Goal: Transaction & Acquisition: Purchase product/service

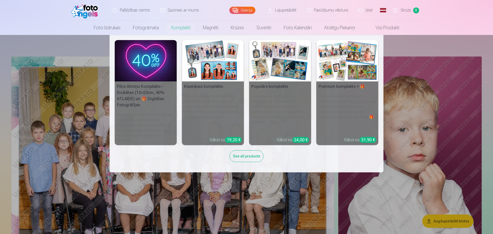
click at [201, 58] on img at bounding box center [213, 60] width 62 height 41
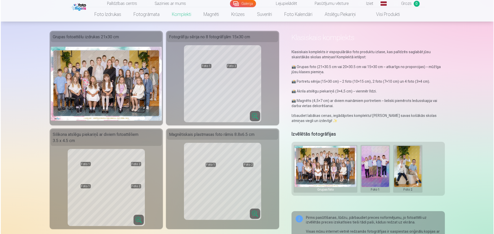
scroll to position [26, 0]
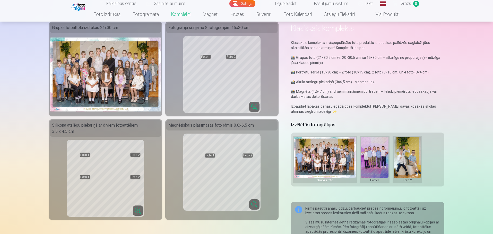
click at [372, 170] on button at bounding box center [375, 160] width 28 height 46
click at [371, 159] on button "Nomainiet foto" at bounding box center [374, 160] width 42 height 14
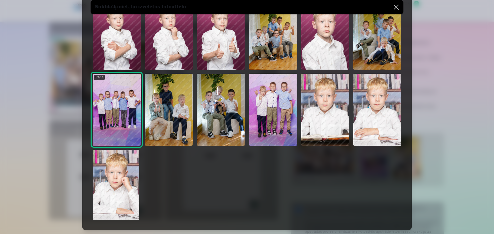
scroll to position [154, 0]
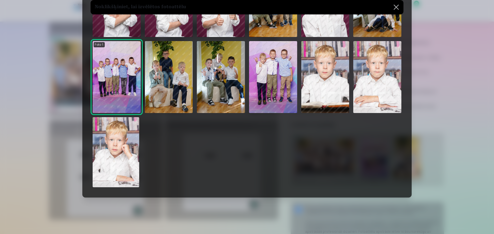
click at [110, 154] on img at bounding box center [116, 152] width 47 height 70
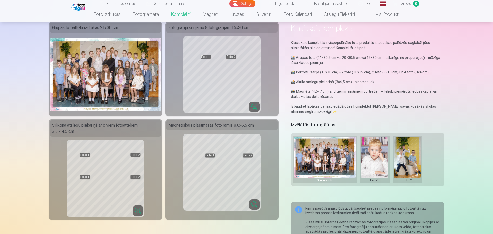
click at [407, 158] on button at bounding box center [407, 160] width 28 height 46
click at [401, 162] on button "Nomainiet foto" at bounding box center [407, 160] width 42 height 14
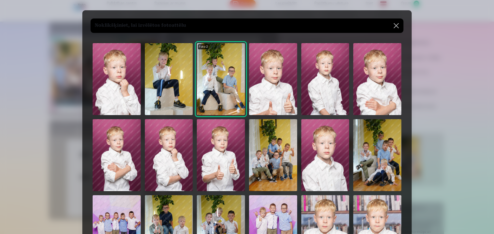
click at [330, 169] on img at bounding box center [325, 155] width 48 height 72
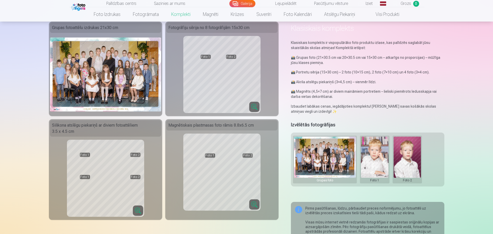
click at [378, 165] on button at bounding box center [375, 160] width 28 height 46
click at [375, 162] on button "Nomainiet foto" at bounding box center [374, 160] width 42 height 14
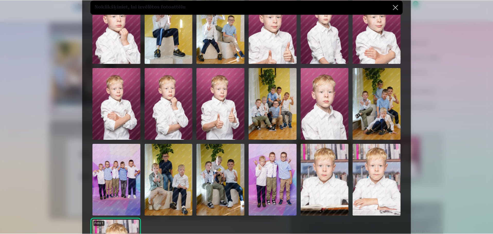
scroll to position [26, 0]
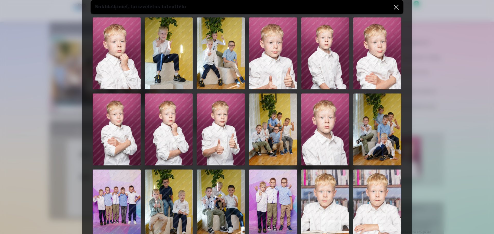
click at [108, 66] on img at bounding box center [117, 53] width 48 height 72
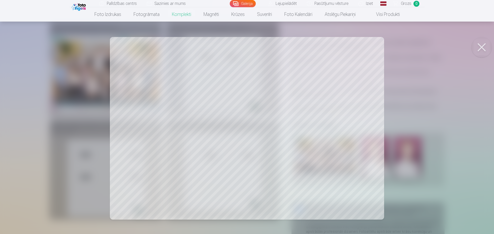
click at [224, 173] on div at bounding box center [247, 117] width 494 height 234
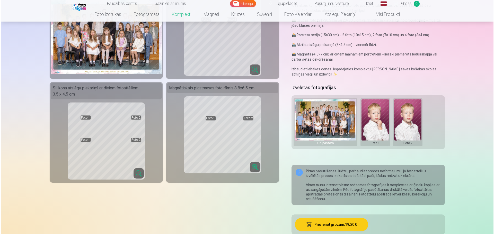
scroll to position [154, 0]
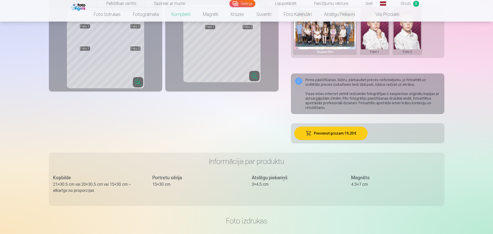
click at [329, 136] on button "Pievienot grozam : 19,20 €" at bounding box center [330, 133] width 73 height 13
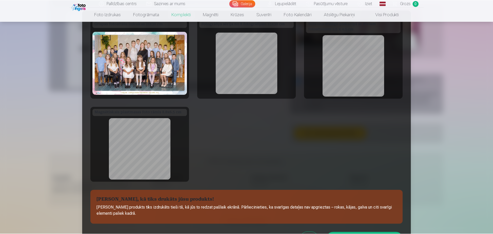
scroll to position [26, 0]
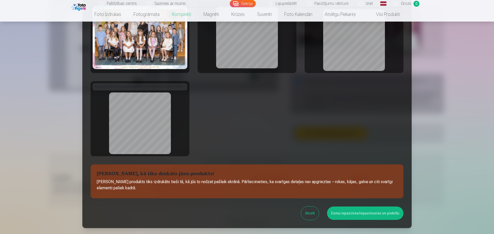
click at [353, 214] on button "Esmu iepazinies/iepazinusies un piekrītu" at bounding box center [365, 213] width 76 height 13
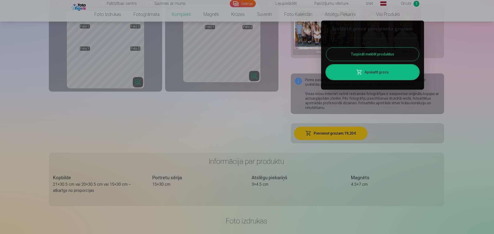
click at [375, 52] on button "Turpināt meklēt produktus" at bounding box center [372, 54] width 93 height 13
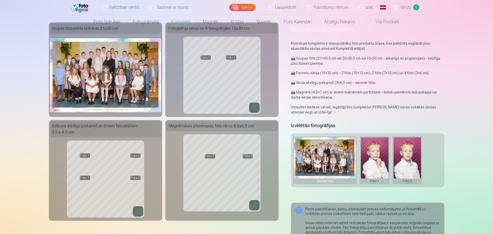
scroll to position [0, 0]
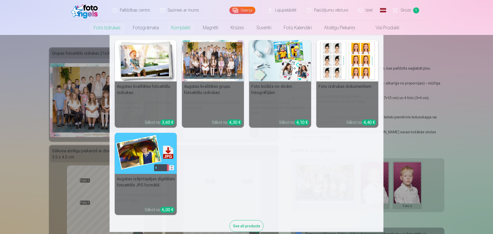
click at [131, 66] on img at bounding box center [146, 60] width 62 height 41
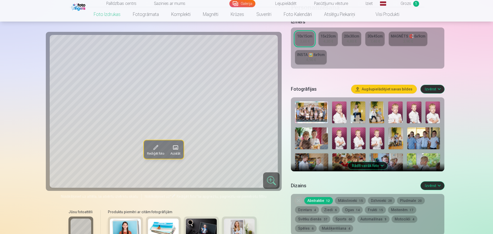
scroll to position [103, 0]
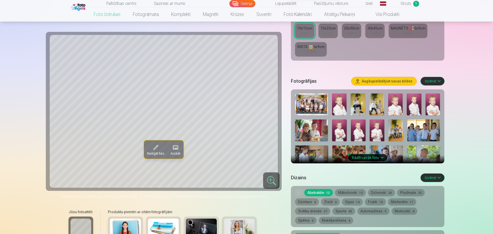
click at [376, 160] on button "Rādīt vairāk foto" at bounding box center [367, 157] width 39 height 7
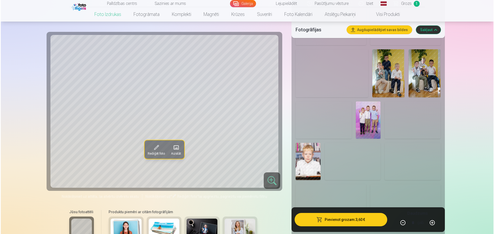
scroll to position [592, 0]
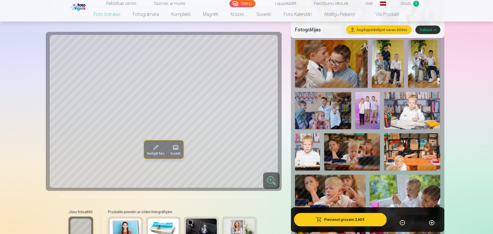
click at [402, 121] on img at bounding box center [412, 110] width 56 height 37
click at [354, 221] on button "Pievienot grozam : 3,60 €" at bounding box center [340, 219] width 92 height 13
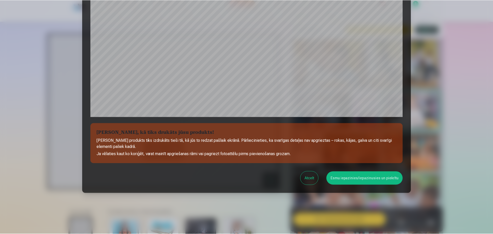
scroll to position [136, 0]
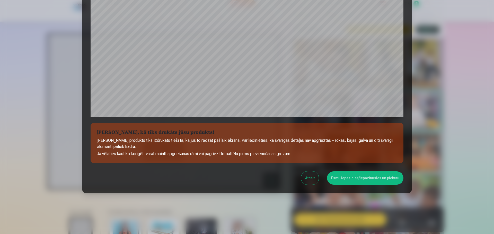
click at [373, 181] on button "Esmu iepazinies/iepazinusies un piekrītu" at bounding box center [365, 178] width 76 height 13
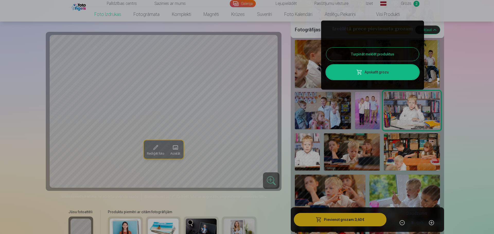
click at [364, 57] on button "Turpināt meklēt produktus" at bounding box center [372, 54] width 93 height 13
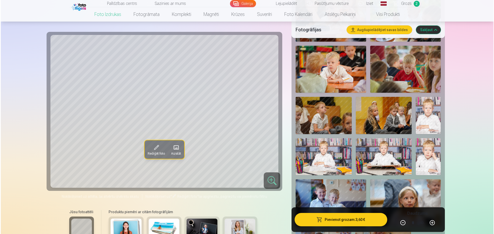
scroll to position [720, 0]
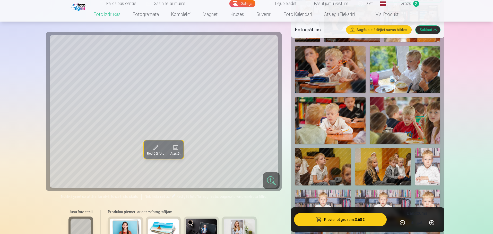
click at [344, 79] on img at bounding box center [330, 69] width 71 height 47
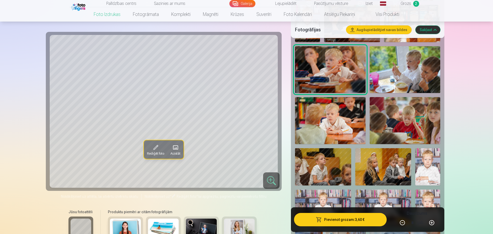
click at [351, 223] on button "Pievienot grozam : 3,60 €" at bounding box center [340, 219] width 92 height 13
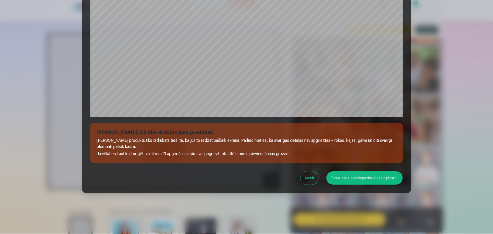
scroll to position [136, 0]
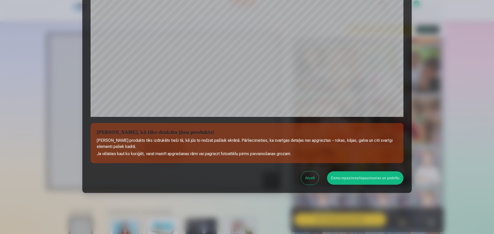
click at [360, 183] on button "Esmu iepazinies/iepazinusies un piekrītu" at bounding box center [365, 178] width 76 height 13
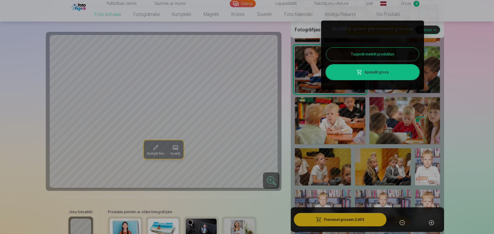
click at [366, 55] on button "Turpināt meklēt produktus" at bounding box center [372, 54] width 93 height 13
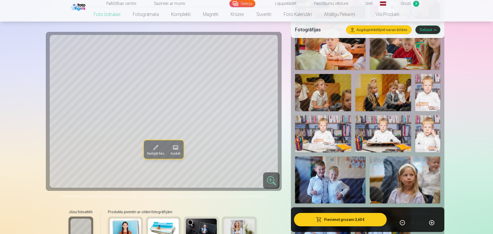
scroll to position [798, 0]
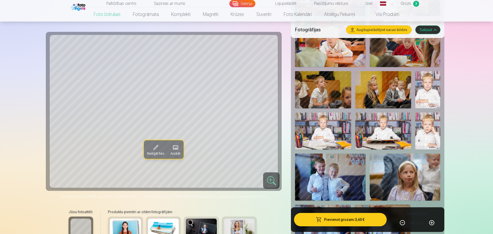
click at [428, 138] on img at bounding box center [427, 131] width 25 height 37
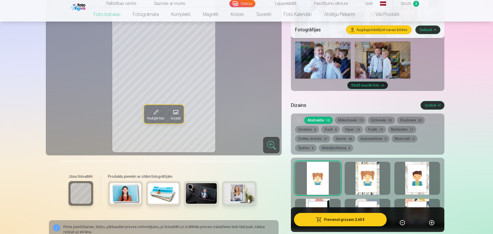
scroll to position [952, 0]
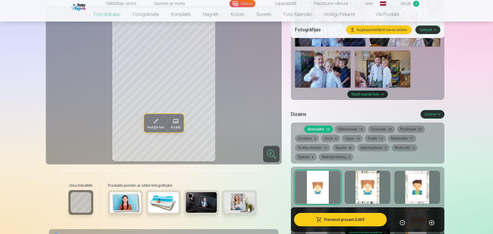
click at [204, 206] on img at bounding box center [201, 202] width 31 height 21
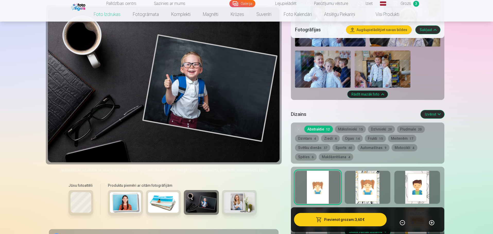
click at [250, 206] on img at bounding box center [239, 202] width 31 height 21
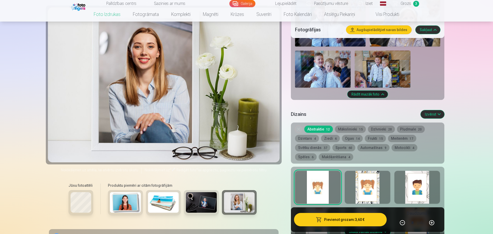
click at [166, 205] on img at bounding box center [163, 202] width 31 height 21
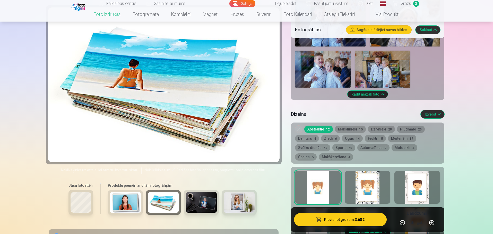
click at [126, 203] on img at bounding box center [125, 202] width 31 height 21
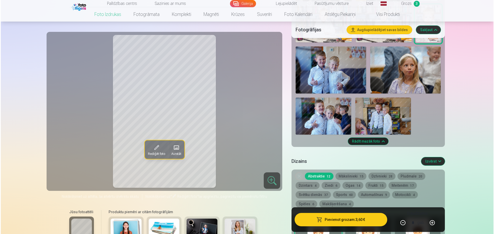
scroll to position [901, 0]
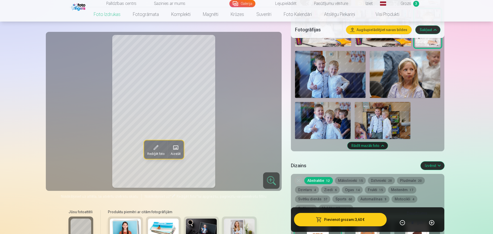
click at [337, 223] on button "Pievienot grozam : 3,60 €" at bounding box center [340, 219] width 92 height 13
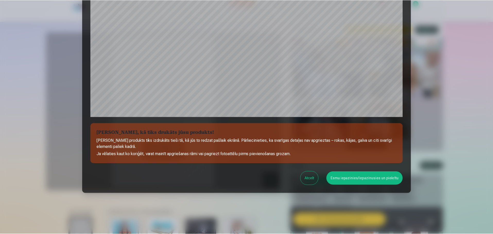
scroll to position [136, 0]
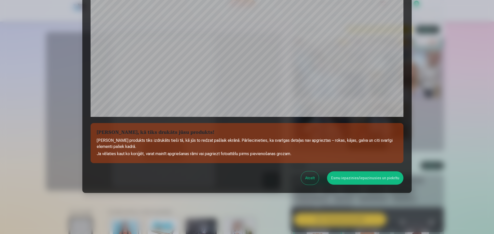
click at [348, 182] on button "Esmu iepazinies/iepazinusies un piekrītu" at bounding box center [365, 178] width 76 height 13
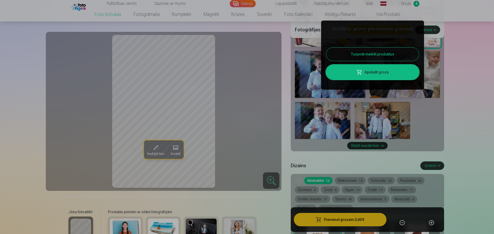
click at [367, 55] on button "Turpināt meklēt produktus" at bounding box center [372, 54] width 93 height 13
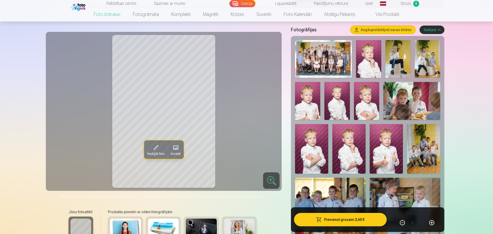
scroll to position [129, 0]
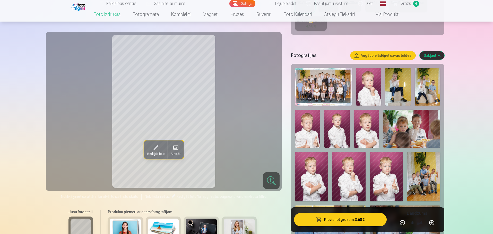
click at [399, 92] on img at bounding box center [397, 87] width 25 height 38
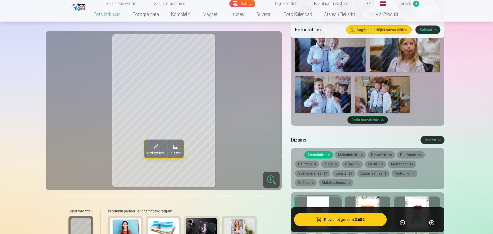
scroll to position [1029, 0]
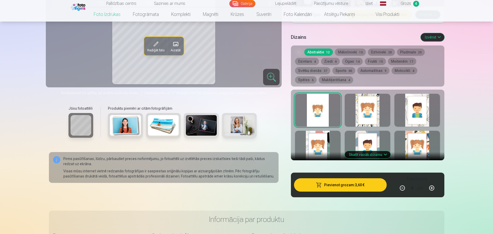
click at [381, 156] on button "Skatīt vairāk dizainu" at bounding box center [368, 154] width 46 height 7
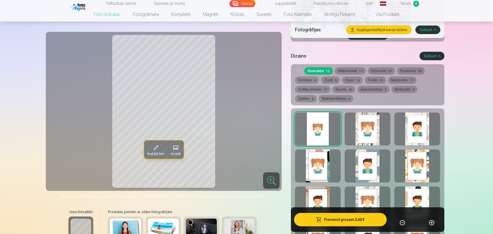
scroll to position [1003, 0]
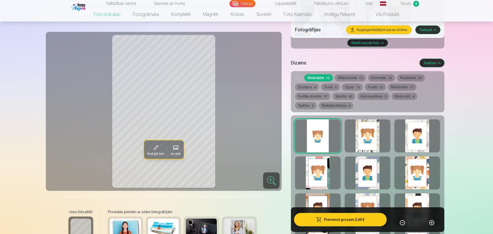
click at [351, 79] on button "Mākslinieki 15" at bounding box center [350, 77] width 31 height 7
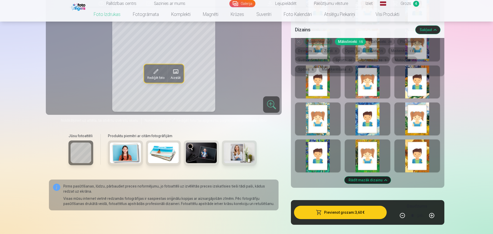
scroll to position [1132, 0]
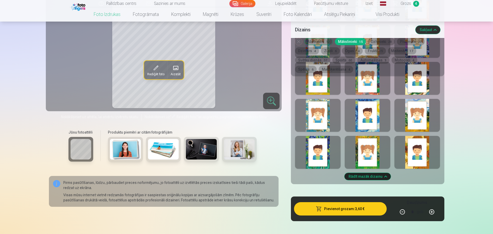
click at [421, 157] on div at bounding box center [417, 152] width 46 height 33
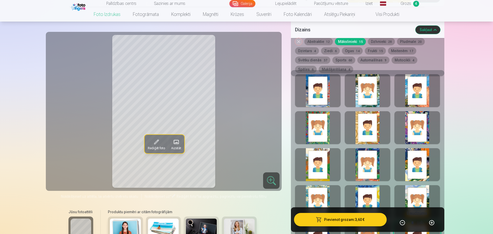
scroll to position [1029, 0]
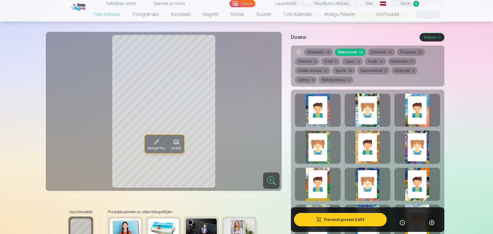
click at [404, 117] on div at bounding box center [417, 110] width 46 height 33
click at [376, 52] on button "Dzīvnieki 28" at bounding box center [381, 52] width 27 height 7
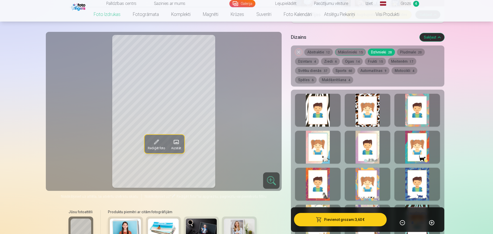
click at [404, 51] on button "Pludmale 20" at bounding box center [411, 52] width 28 height 7
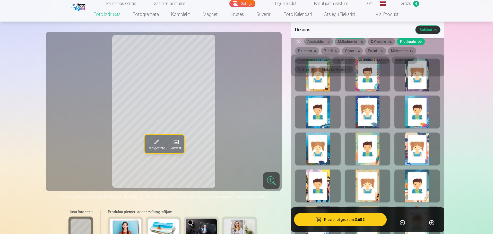
scroll to position [1055, 0]
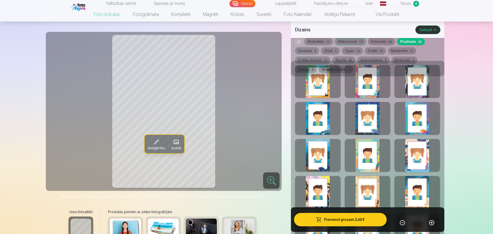
click at [314, 50] on span "4" at bounding box center [315, 51] width 2 height 4
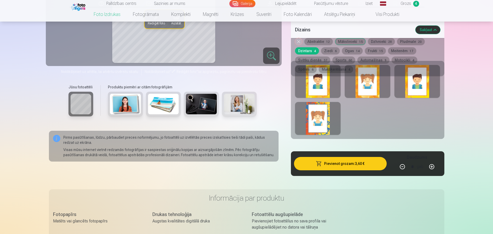
scroll to position [1003, 0]
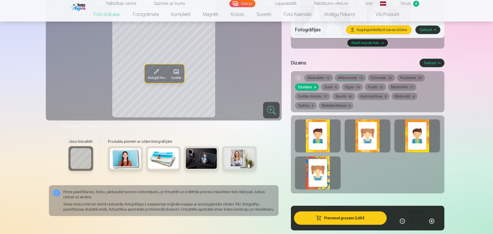
click at [323, 130] on div at bounding box center [318, 136] width 46 height 33
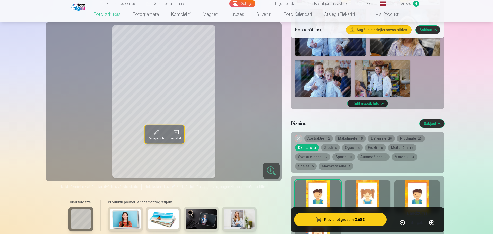
scroll to position [952, 0]
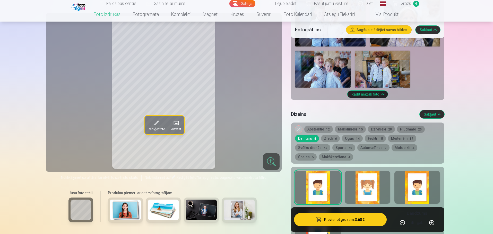
click at [358, 183] on div at bounding box center [368, 187] width 46 height 33
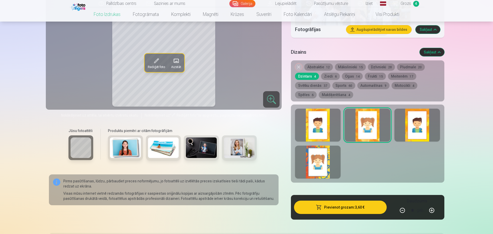
scroll to position [1029, 0]
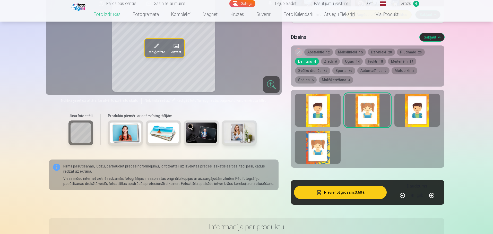
click at [326, 160] on div at bounding box center [318, 147] width 46 height 33
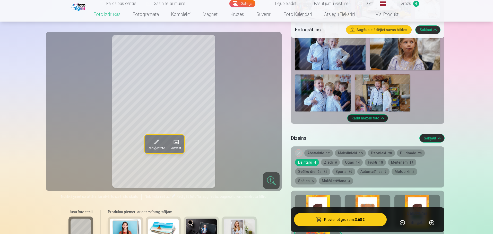
scroll to position [926, 0]
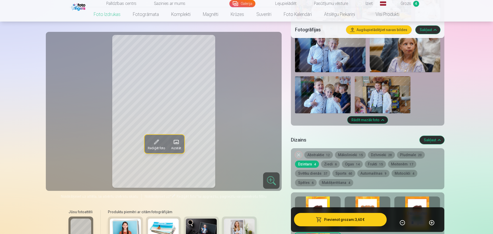
click at [335, 165] on span "6" at bounding box center [336, 165] width 2 height 4
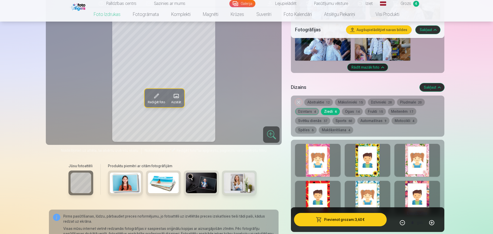
scroll to position [952, 0]
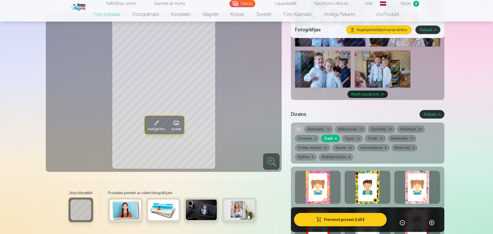
click at [348, 139] on button "Ogas 14" at bounding box center [352, 138] width 21 height 7
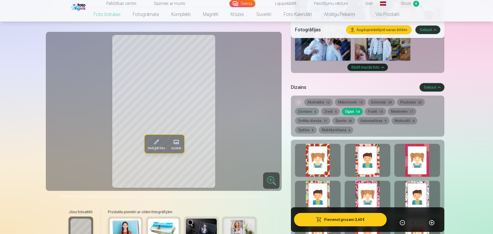
scroll to position [978, 0]
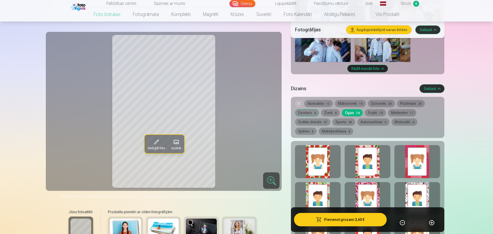
click at [373, 113] on button "Frukti 15" at bounding box center [375, 112] width 21 height 7
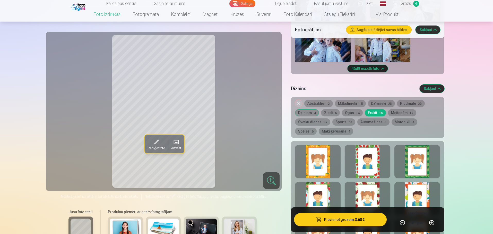
click at [319, 157] on div at bounding box center [318, 161] width 46 height 33
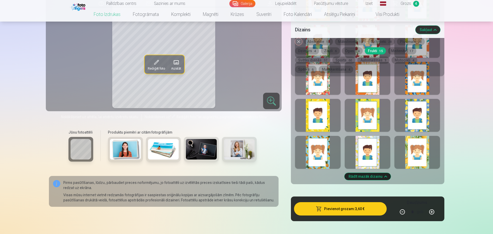
scroll to position [1106, 0]
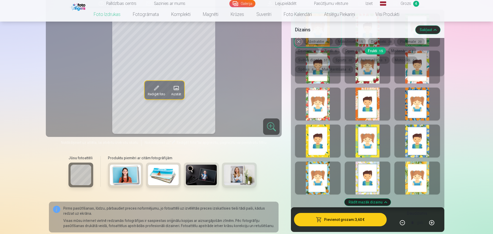
click at [317, 134] on div at bounding box center [318, 141] width 46 height 33
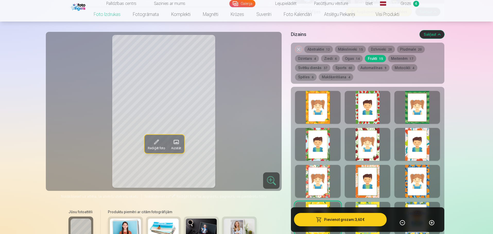
scroll to position [1029, 0]
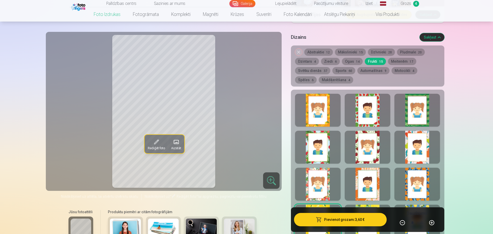
click at [403, 62] on button "Meitenēm 17" at bounding box center [402, 61] width 28 height 7
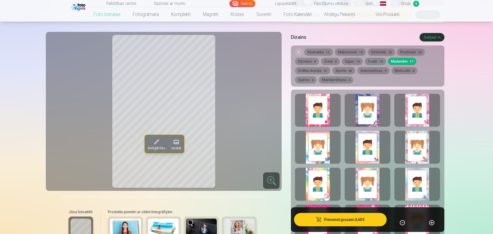
click at [320, 72] on button "Svētku dienās 37" at bounding box center [312, 70] width 35 height 7
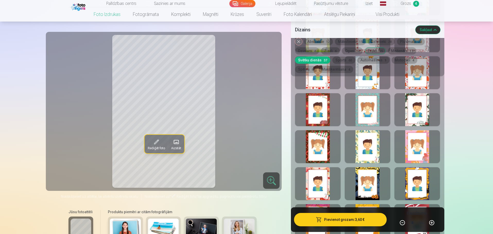
scroll to position [1364, 0]
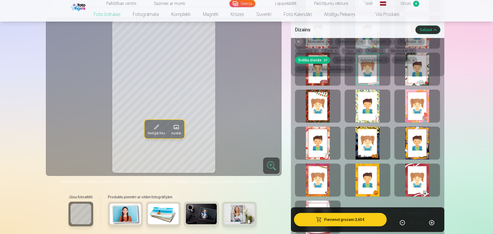
click at [366, 183] on div at bounding box center [368, 180] width 46 height 33
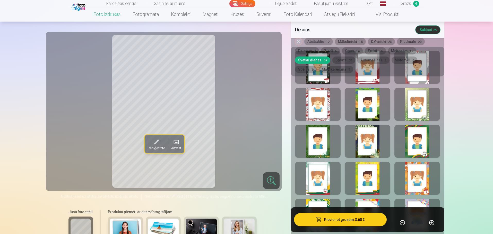
scroll to position [1029, 0]
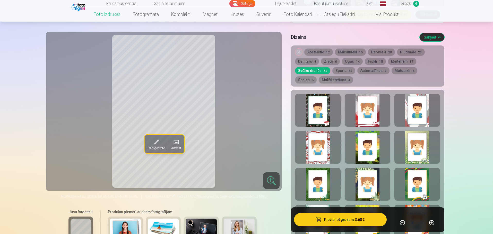
click at [345, 71] on button "Sports 60" at bounding box center [343, 70] width 23 height 7
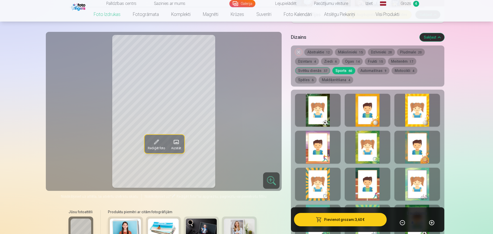
click at [376, 110] on div at bounding box center [368, 110] width 46 height 33
click at [420, 117] on div at bounding box center [417, 110] width 46 height 33
click at [327, 117] on div at bounding box center [318, 110] width 46 height 33
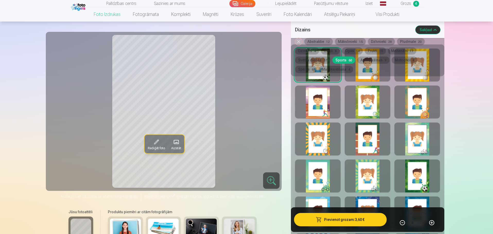
scroll to position [1081, 0]
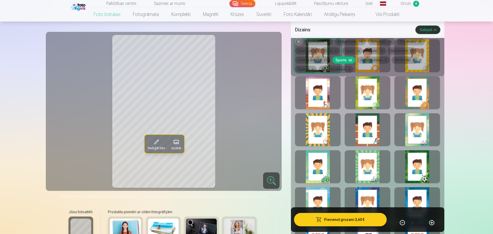
click at [421, 168] on div at bounding box center [417, 167] width 46 height 33
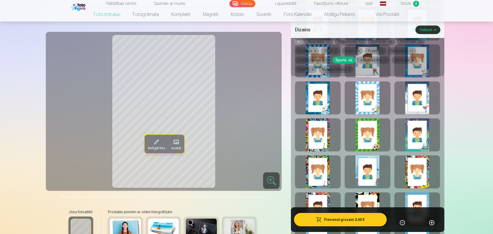
scroll to position [1287, 0]
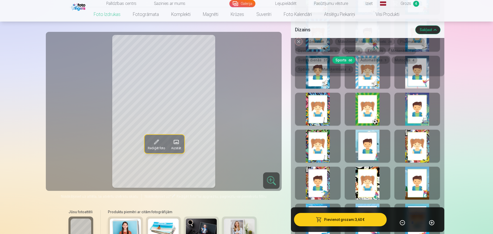
click at [363, 115] on div at bounding box center [368, 109] width 46 height 33
click at [314, 151] on div at bounding box center [318, 146] width 46 height 33
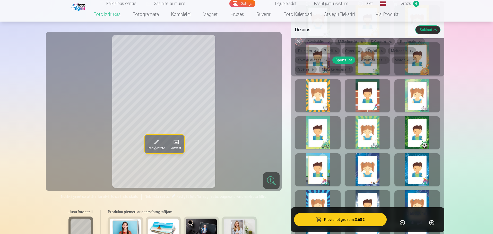
scroll to position [1106, 0]
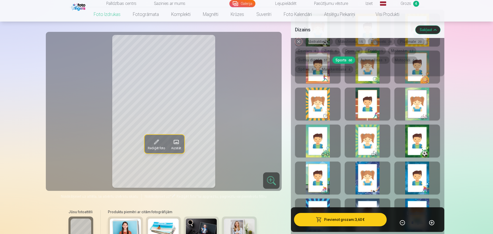
click at [415, 144] on div at bounding box center [417, 141] width 46 height 33
click at [365, 59] on button "Automašīnas 9" at bounding box center [373, 60] width 32 height 7
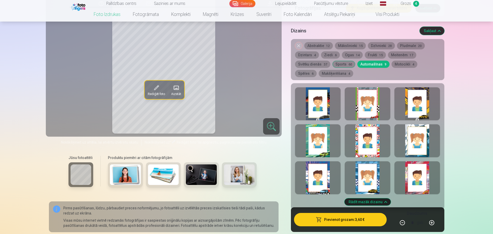
scroll to position [1029, 0]
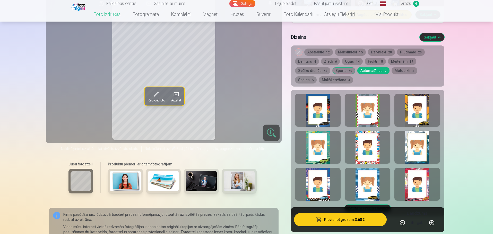
click at [421, 115] on div at bounding box center [417, 110] width 46 height 33
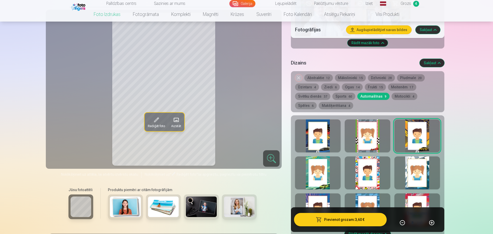
click at [339, 222] on button "Pievienot grozam : 3,60 €" at bounding box center [340, 219] width 92 height 13
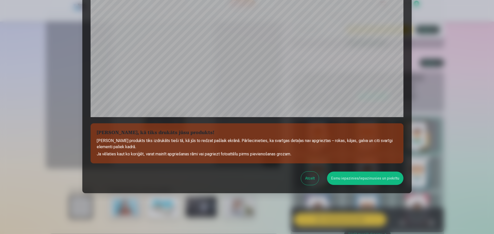
scroll to position [136, 0]
click at [383, 180] on button "Esmu iepazinies/iepazinusies un piekrītu" at bounding box center [365, 178] width 76 height 13
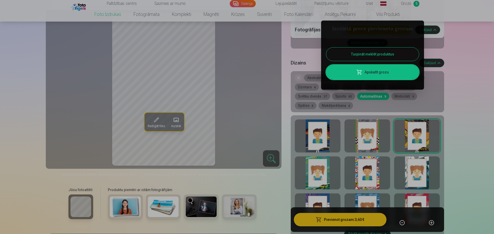
click at [373, 73] on link "Apskatīt grozu" at bounding box center [372, 72] width 93 height 14
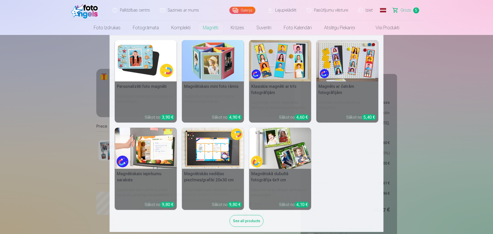
click at [147, 60] on img at bounding box center [146, 60] width 62 height 41
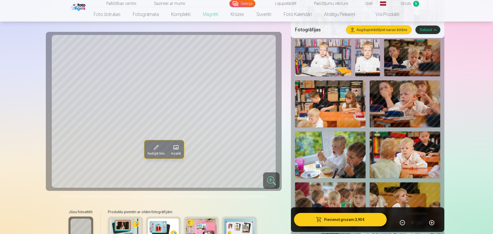
scroll to position [618, 0]
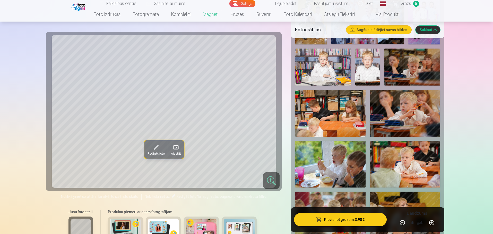
click at [398, 109] on img at bounding box center [404, 113] width 71 height 47
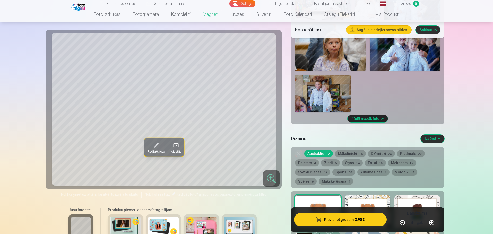
scroll to position [978, 0]
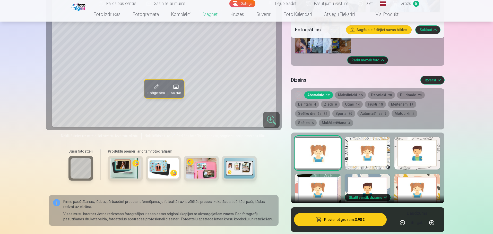
click at [319, 119] on button "Makšķerēšana 4" at bounding box center [336, 122] width 34 height 7
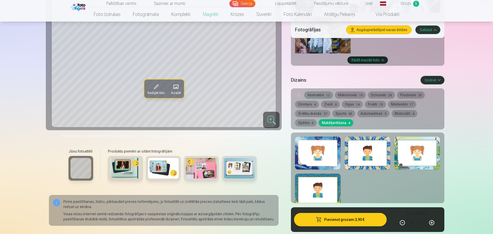
click at [316, 119] on button "Spēles 6" at bounding box center [306, 122] width 22 height 7
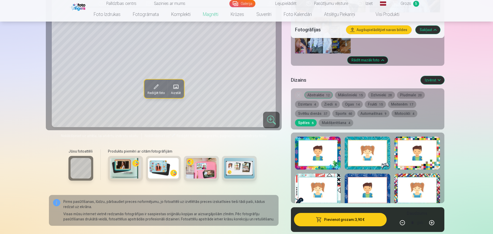
click at [396, 110] on button "Motocikli 4" at bounding box center [404, 113] width 26 height 7
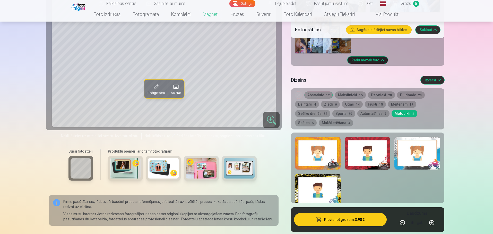
click at [367, 110] on button "Automašīnas 9" at bounding box center [373, 113] width 32 height 7
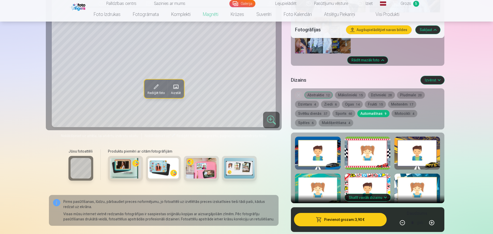
click at [342, 110] on button "Sports 60" at bounding box center [343, 113] width 23 height 7
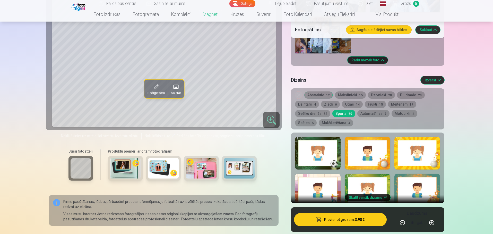
click at [313, 110] on button "Svētku dienās 37" at bounding box center [312, 113] width 35 height 7
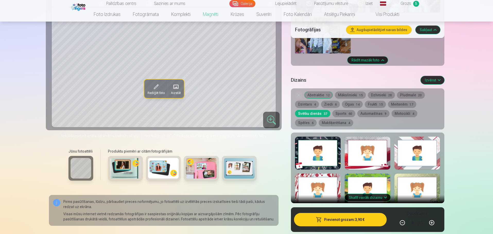
scroll to position [1029, 0]
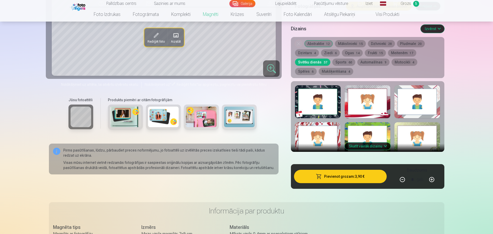
click at [365, 143] on button "Skatīt vairāk dizainu" at bounding box center [368, 146] width 46 height 7
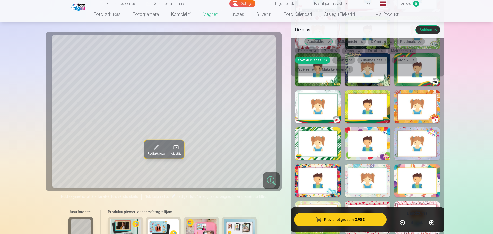
scroll to position [1158, 0]
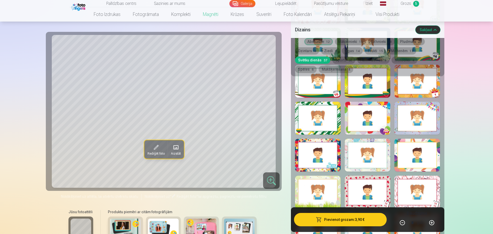
click at [325, 161] on div at bounding box center [318, 155] width 46 height 33
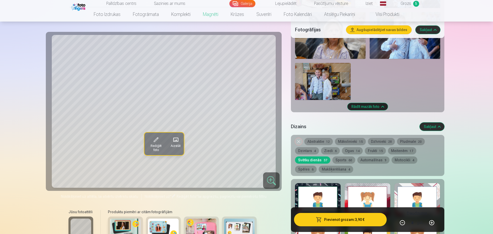
scroll to position [926, 0]
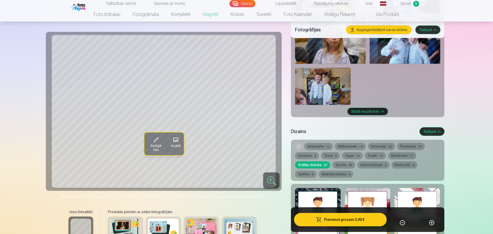
click at [376, 152] on button "Frukti 15" at bounding box center [375, 155] width 21 height 7
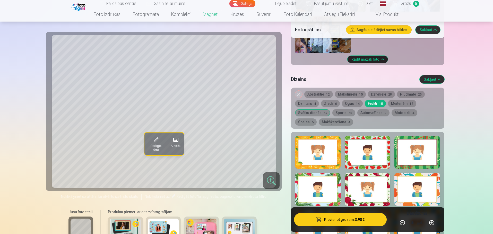
scroll to position [1003, 0]
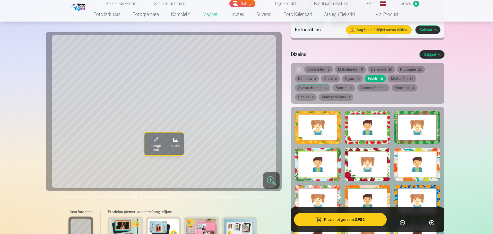
click at [352, 75] on button "Ogas 14" at bounding box center [352, 78] width 21 height 7
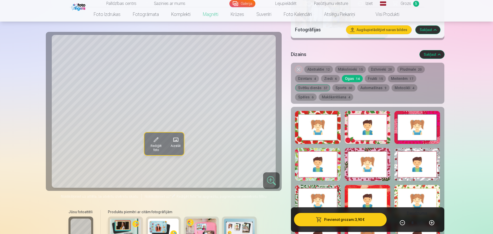
click at [310, 75] on button "Dzintars 4" at bounding box center [307, 78] width 24 height 7
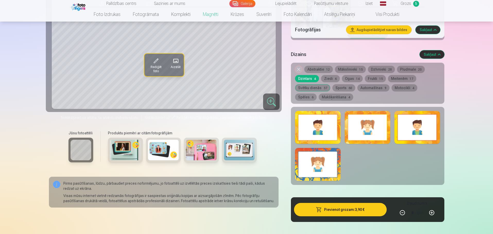
click at [428, 134] on div at bounding box center [417, 127] width 46 height 33
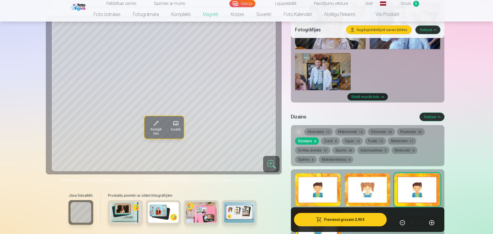
scroll to position [926, 0]
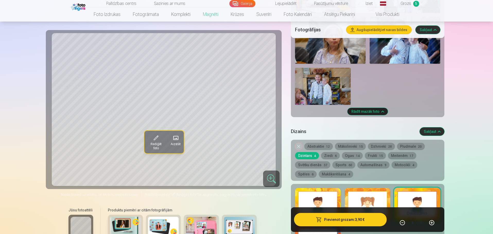
click at [363, 190] on div at bounding box center [368, 204] width 46 height 33
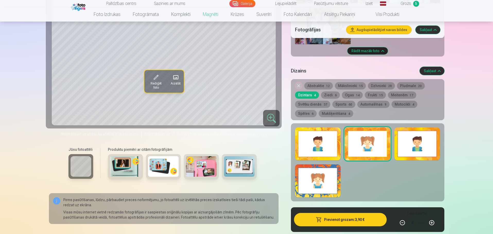
scroll to position [1003, 0]
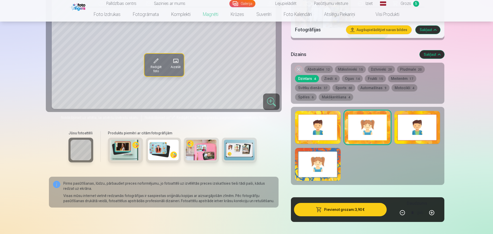
click at [321, 170] on div at bounding box center [318, 164] width 46 height 33
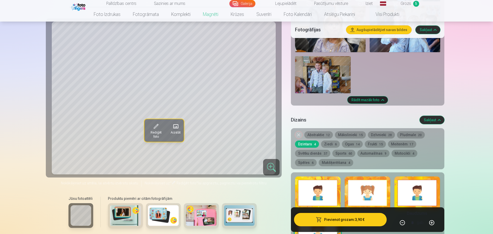
scroll to position [926, 0]
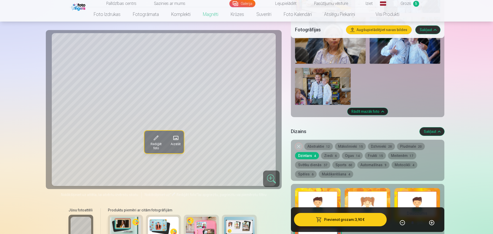
click at [334, 188] on div at bounding box center [318, 204] width 46 height 33
click at [368, 199] on div at bounding box center [368, 204] width 46 height 33
click at [418, 194] on div at bounding box center [417, 204] width 46 height 33
click at [387, 193] on div at bounding box center [368, 204] width 46 height 33
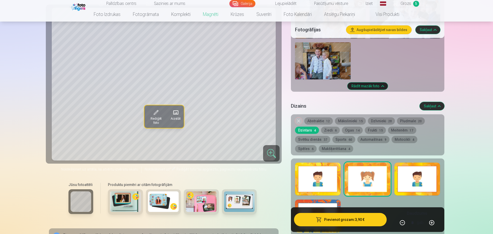
scroll to position [952, 0]
click at [339, 200] on div at bounding box center [318, 216] width 46 height 33
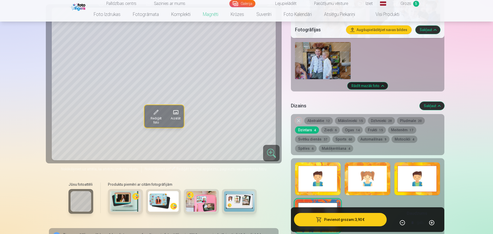
click at [407, 117] on button "Pludmale 20" at bounding box center [411, 120] width 28 height 7
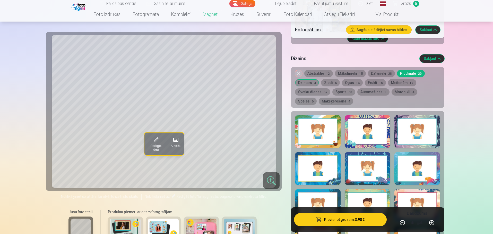
scroll to position [978, 0]
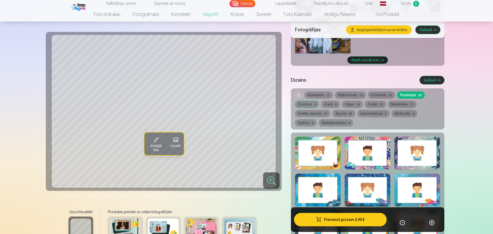
click at [377, 92] on button "Dzīvnieki 28" at bounding box center [381, 95] width 27 height 7
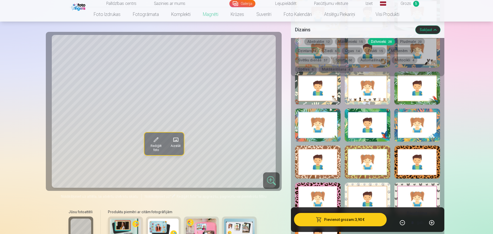
scroll to position [1235, 0]
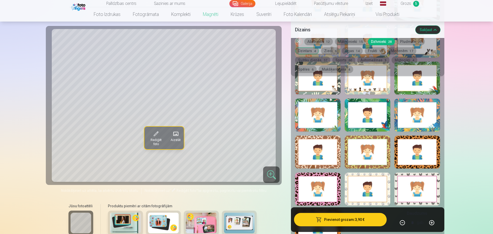
click at [384, 161] on div at bounding box center [368, 152] width 46 height 33
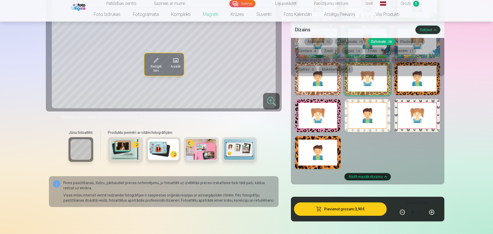
scroll to position [1312, 0]
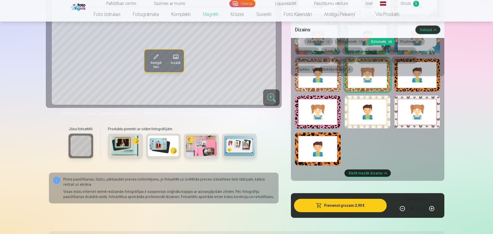
click at [314, 153] on div at bounding box center [318, 149] width 46 height 33
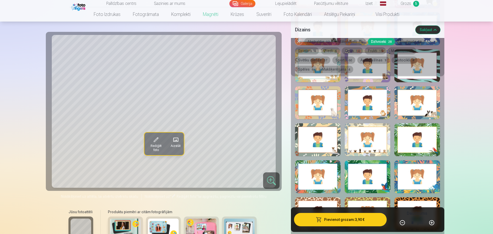
scroll to position [1158, 0]
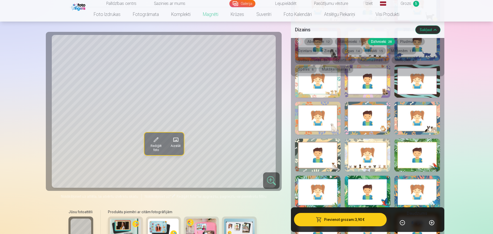
click at [360, 155] on div at bounding box center [368, 155] width 46 height 33
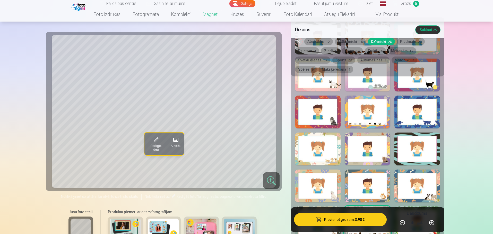
scroll to position [1081, 0]
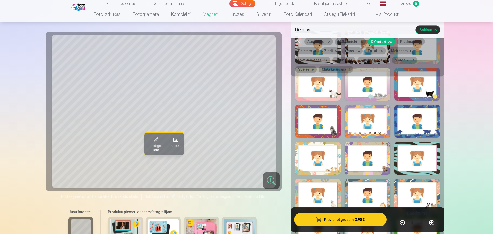
click at [371, 128] on div at bounding box center [368, 121] width 46 height 33
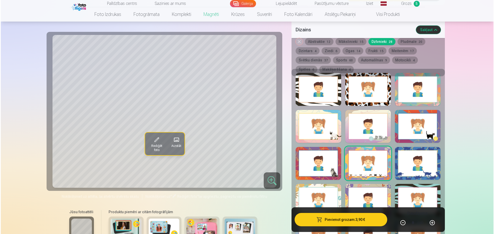
scroll to position [1029, 0]
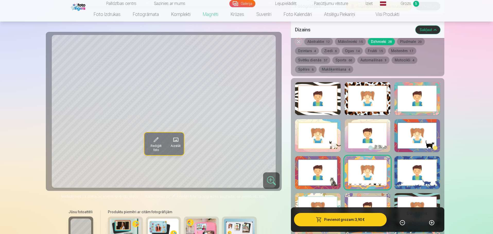
click at [337, 221] on button "Pievienot grozam : 3,90 €" at bounding box center [340, 219] width 92 height 13
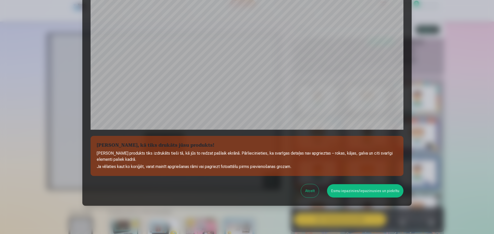
scroll to position [136, 0]
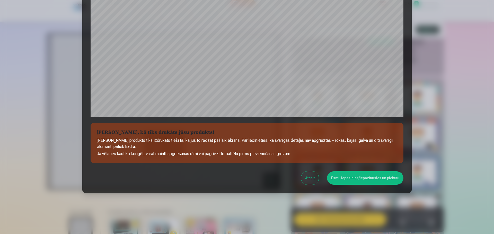
click at [372, 177] on button "Esmu iepazinies/iepazinusies un piekrītu" at bounding box center [365, 178] width 76 height 13
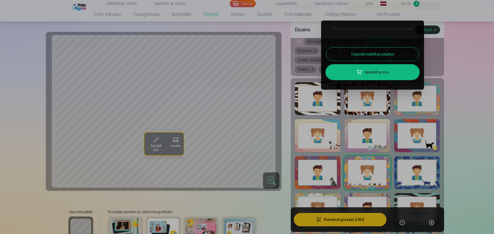
click at [372, 69] on link "Apskatīt grozu" at bounding box center [372, 72] width 93 height 14
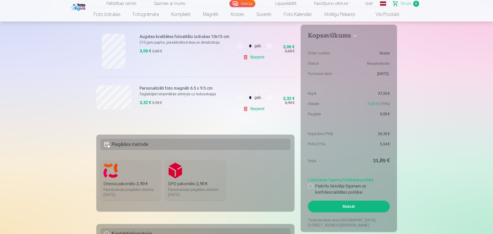
scroll to position [309, 0]
click at [310, 186] on div at bounding box center [310, 186] width 5 height 5
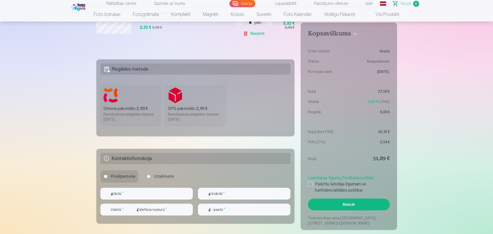
scroll to position [386, 0]
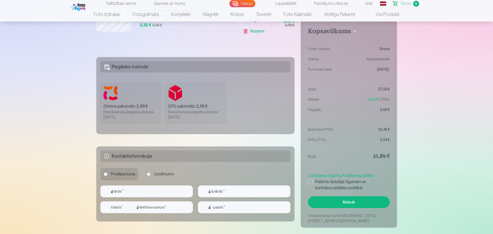
click at [114, 107] on div "Omniva pakomāts : 2,90 €" at bounding box center [130, 106] width 55 height 6
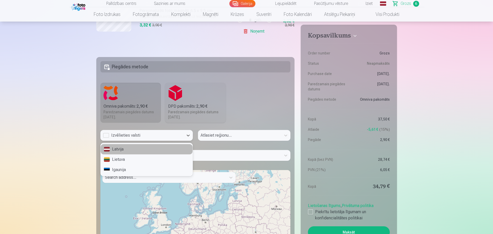
click at [106, 135] on div "Izvēlieties valsti" at bounding box center [142, 136] width 78 height 6
click at [124, 149] on div "Latvija" at bounding box center [147, 149] width 92 height 10
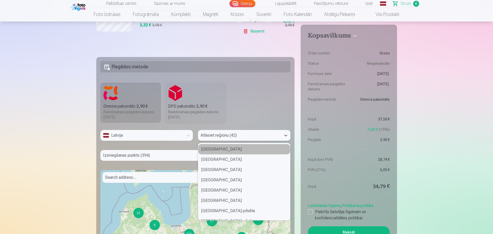
click at [216, 135] on div at bounding box center [239, 135] width 78 height 7
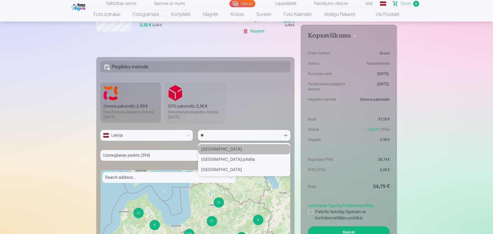
type input "***"
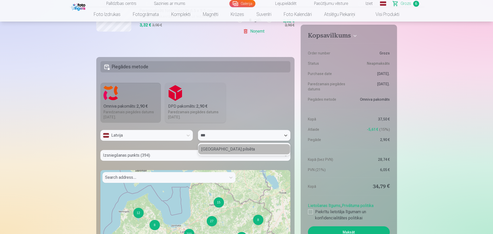
click at [221, 147] on div "[GEOGRAPHIC_DATA] pilsēta" at bounding box center [244, 149] width 92 height 10
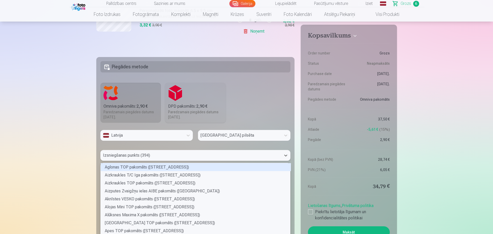
scroll to position [394, 0]
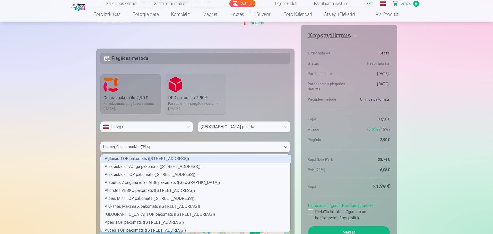
click at [161, 153] on div "394 results available. Use Up and Down to choose options, press Enter to select…" at bounding box center [195, 147] width 190 height 11
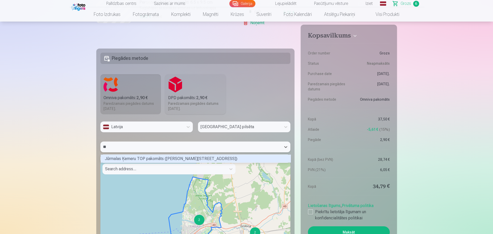
scroll to position [71, 188]
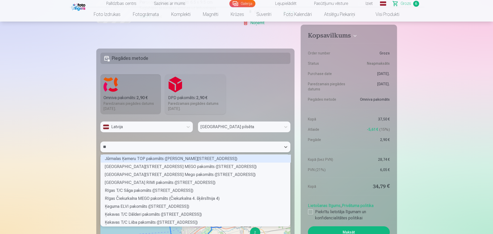
type input "*"
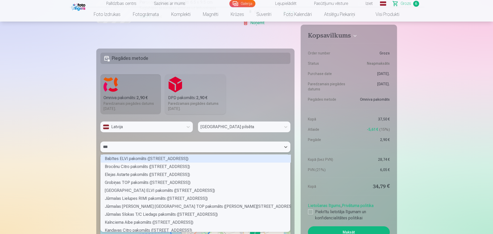
type input "****"
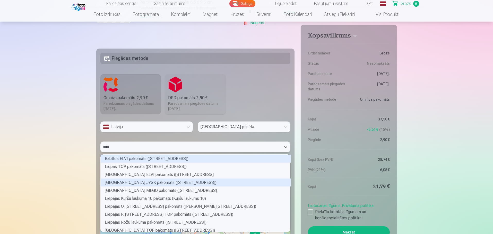
click at [241, 184] on div "[GEOGRAPHIC_DATA] JYSK pakomāts ([STREET_ADDRESS])" at bounding box center [196, 183] width 190 height 8
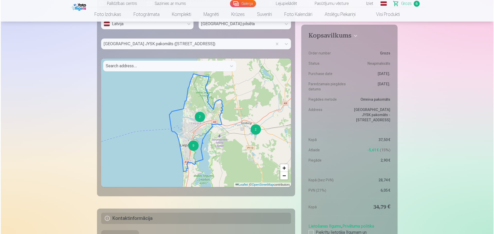
scroll to position [626, 0]
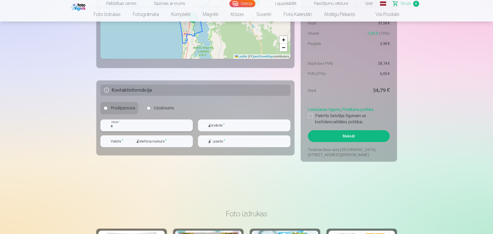
click at [133, 124] on input "text" at bounding box center [146, 126] width 92 height 12
type input "*"
type input "*****"
type input "********"
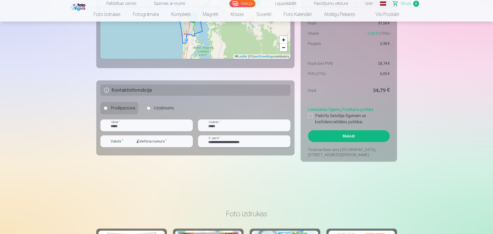
type input "**********"
click at [127, 140] on div "button" at bounding box center [130, 141] width 6 height 6
click at [127, 150] on li "+371 Latvija" at bounding box center [122, 153] width 37 height 10
click at [350, 137] on button "Maksāt" at bounding box center [349, 136] width 82 height 12
